Goal: Task Accomplishment & Management: Use online tool/utility

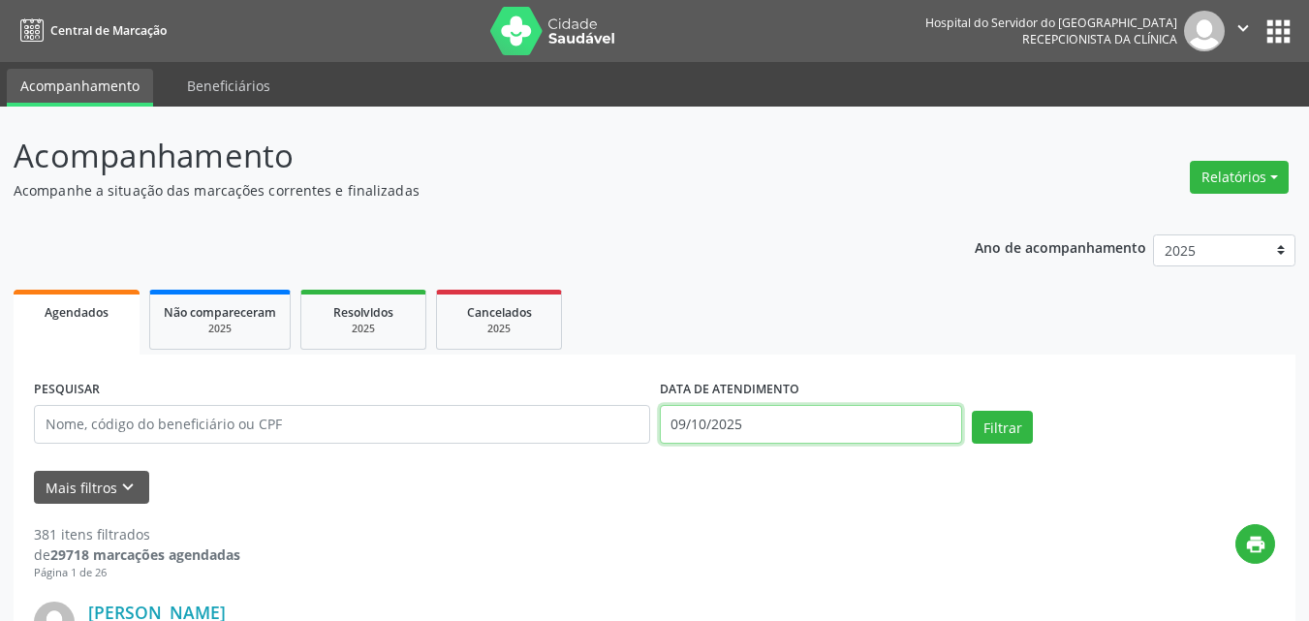
click at [779, 424] on input "09/10/2025" at bounding box center [811, 424] width 303 height 39
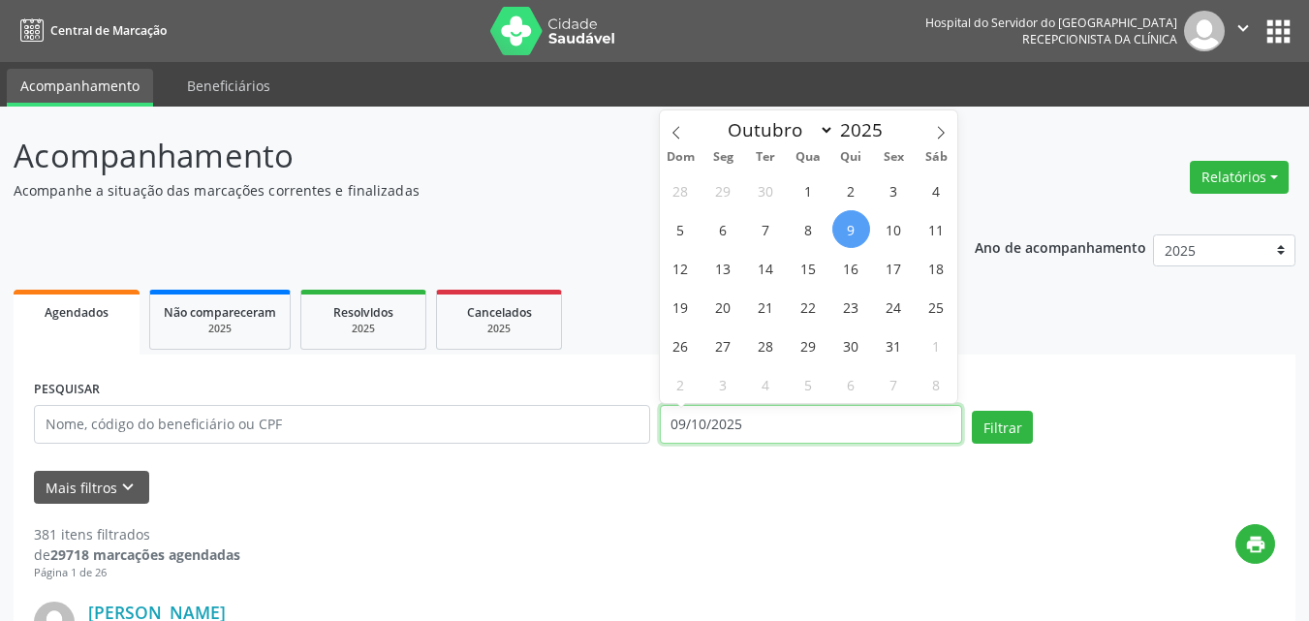
click at [779, 424] on input "09/10/2025" at bounding box center [811, 424] width 303 height 39
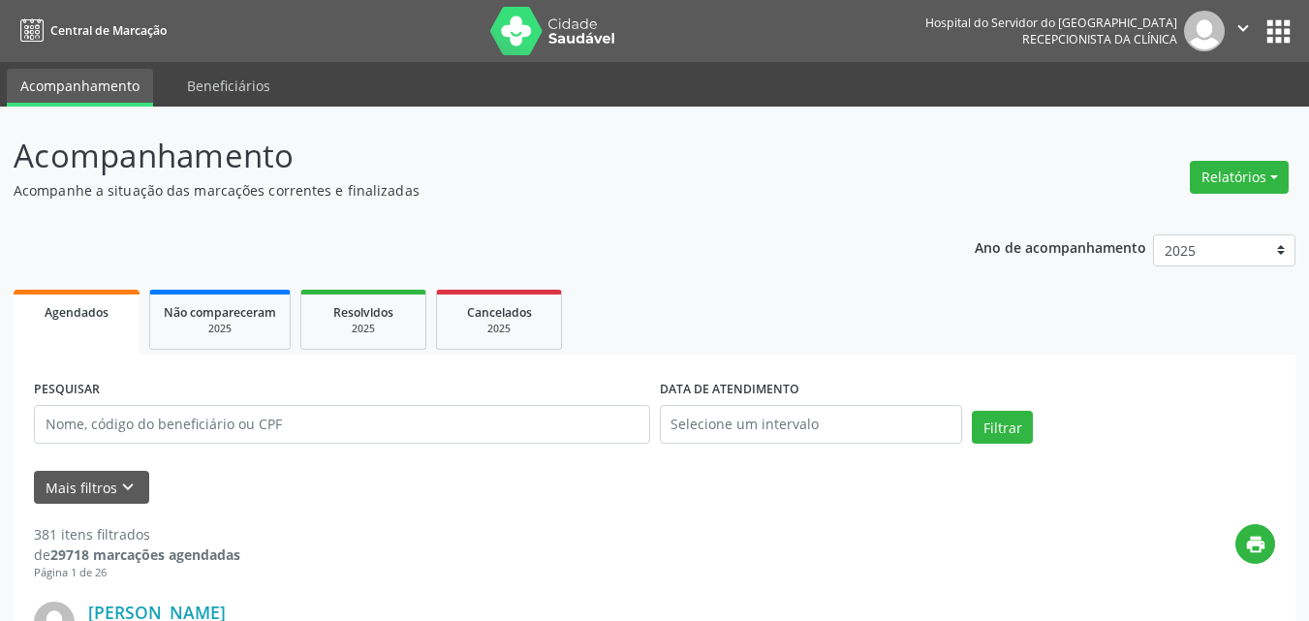
click at [693, 502] on div "Mais filtros keyboard_arrow_down" at bounding box center [654, 488] width 1251 height 34
click at [521, 418] on input "text" at bounding box center [342, 424] width 616 height 39
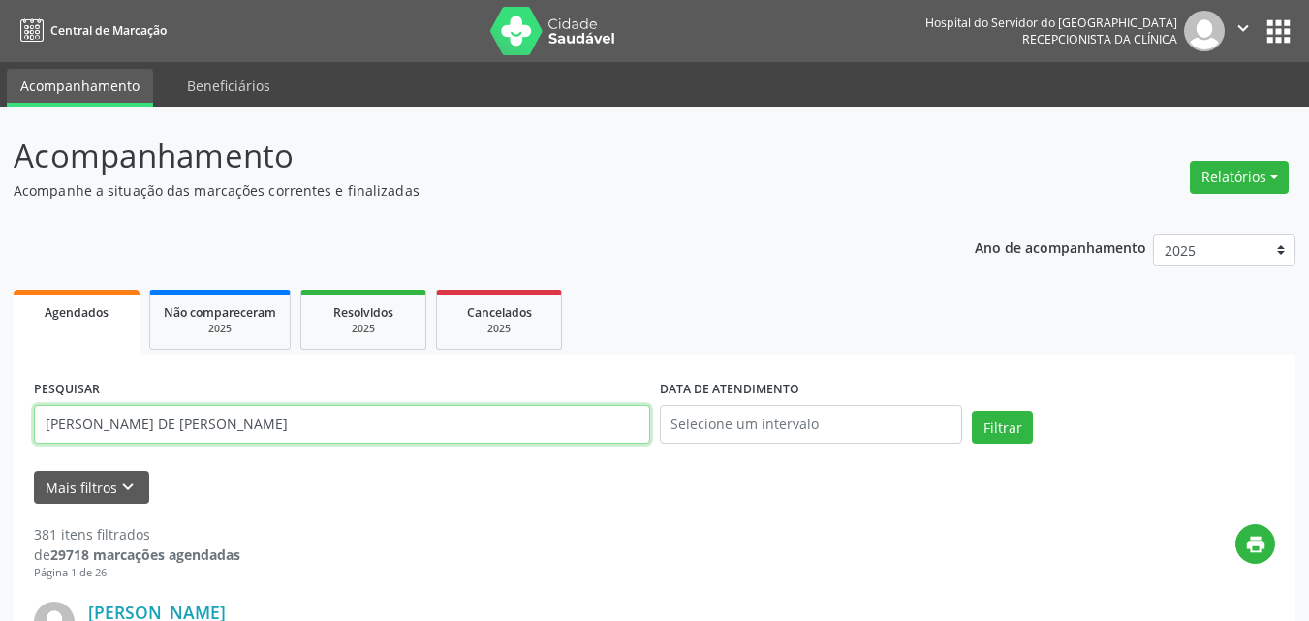
click at [972, 411] on button "Filtrar" at bounding box center [1002, 427] width 61 height 33
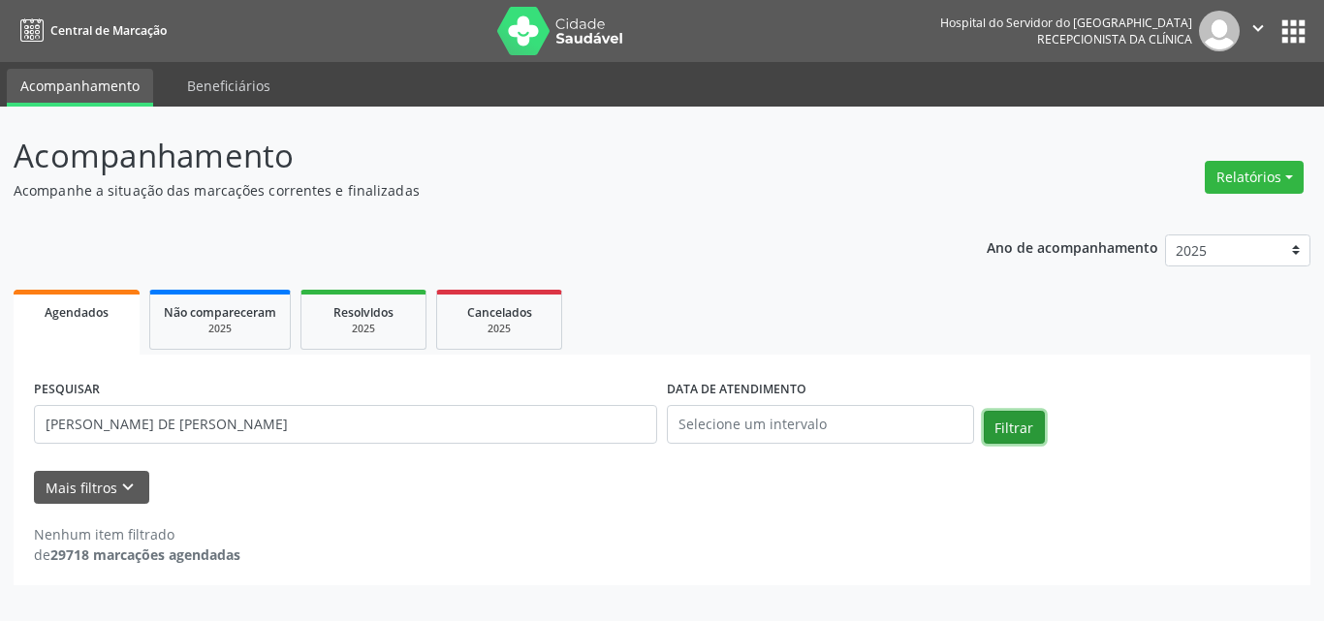
click at [1008, 428] on button "Filtrar" at bounding box center [1014, 427] width 61 height 33
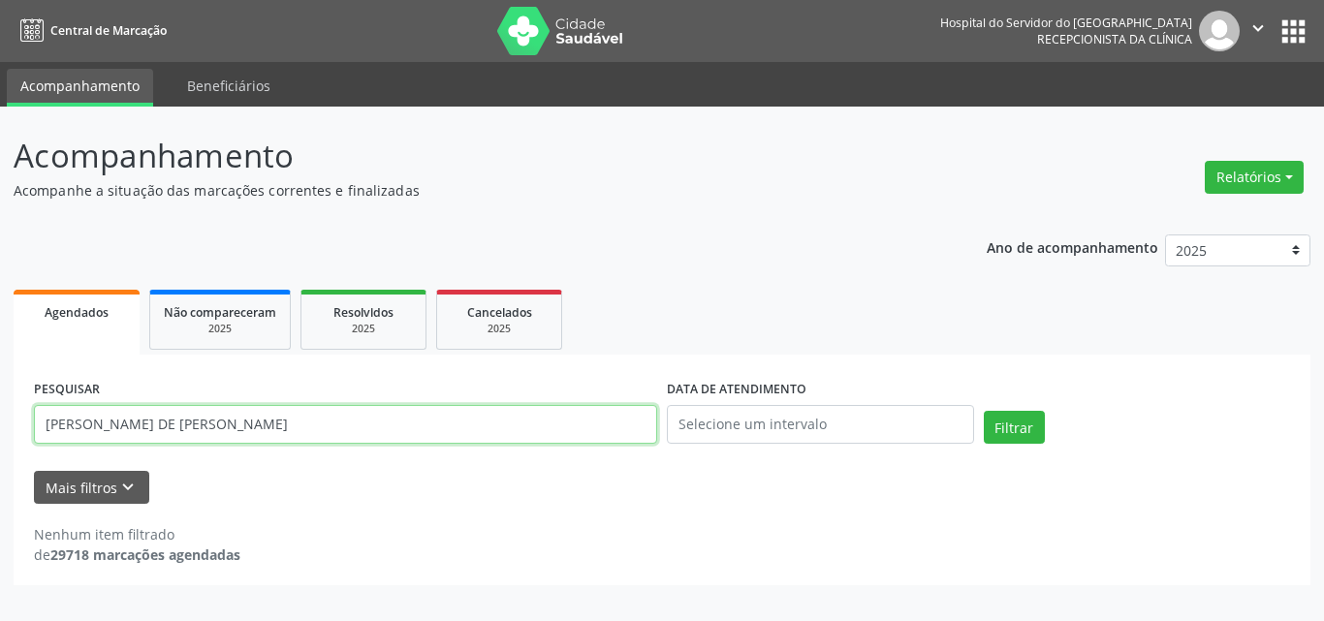
click at [164, 424] on input "[PERSON_NAME] DE [PERSON_NAME]" at bounding box center [345, 424] width 623 height 39
type input "[PERSON_NAME] [PERSON_NAME]"
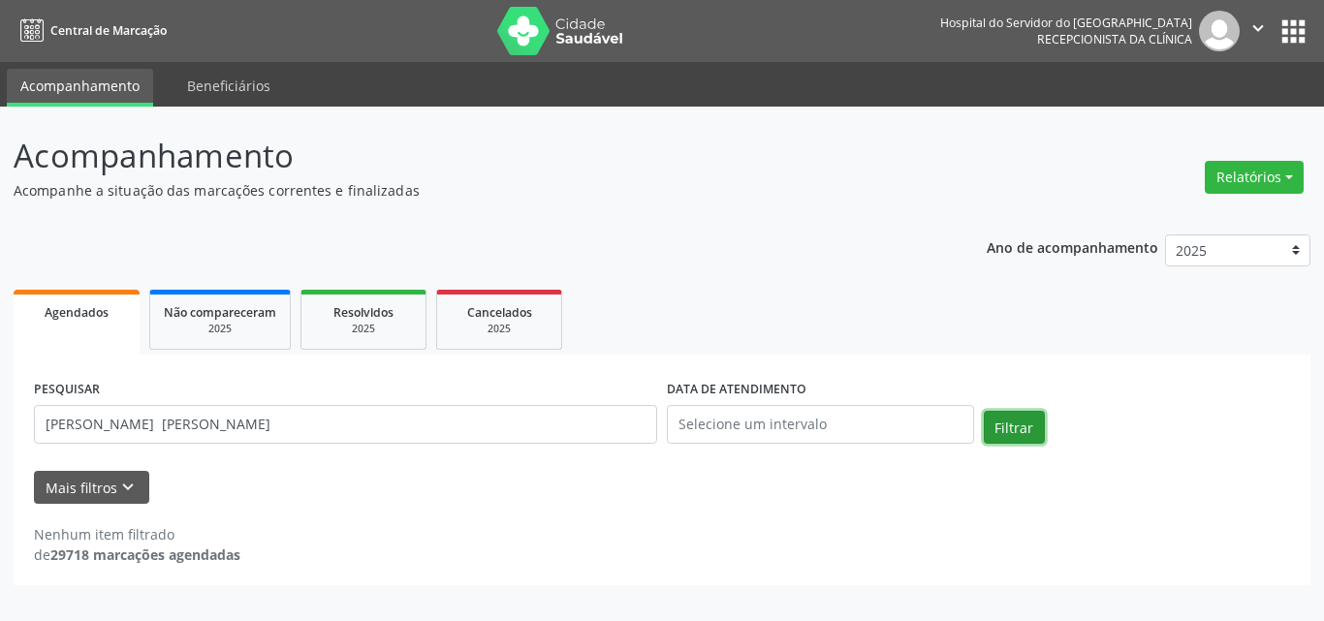
click at [1019, 429] on button "Filtrar" at bounding box center [1014, 427] width 61 height 33
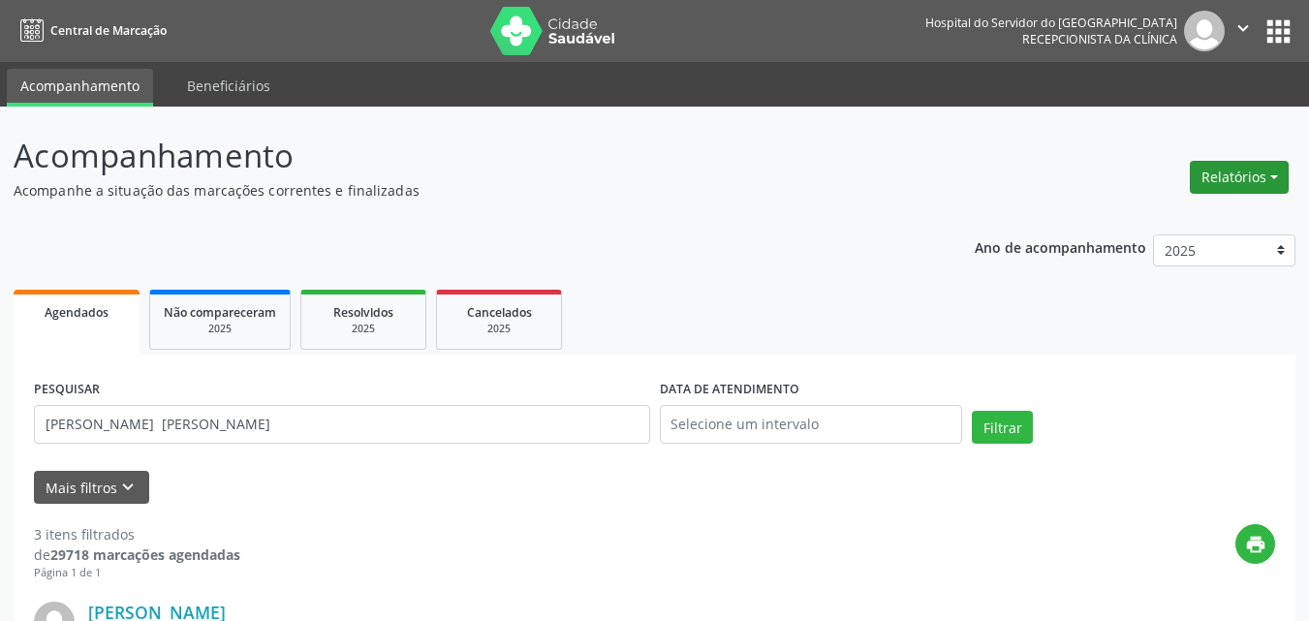
click at [1279, 180] on button "Relatórios" at bounding box center [1239, 177] width 99 height 33
click at [1184, 222] on link "Agendamentos" at bounding box center [1186, 218] width 208 height 27
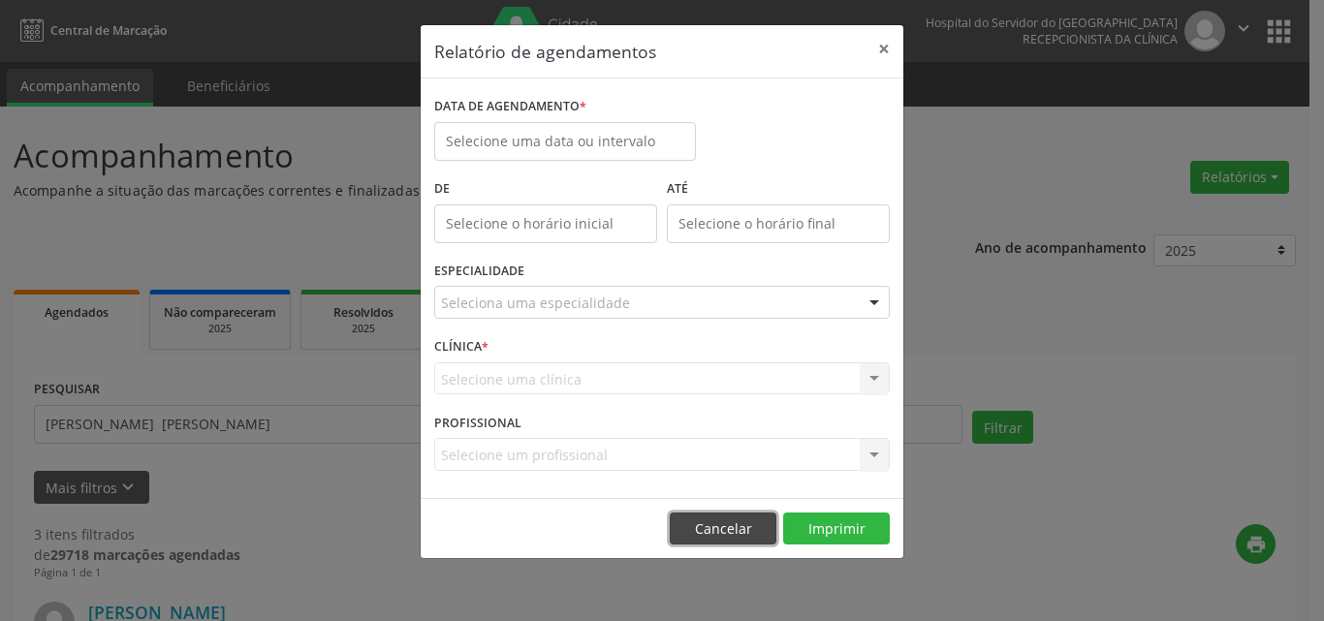
click at [741, 521] on button "Cancelar" at bounding box center [723, 529] width 107 height 33
